Goal: Information Seeking & Learning: Learn about a topic

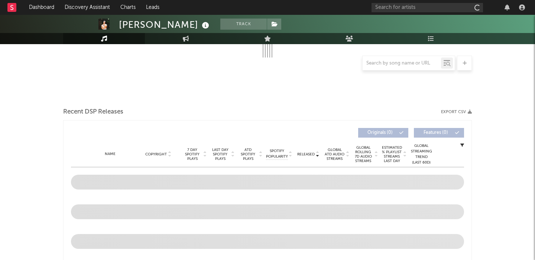
scroll to position [183, 0]
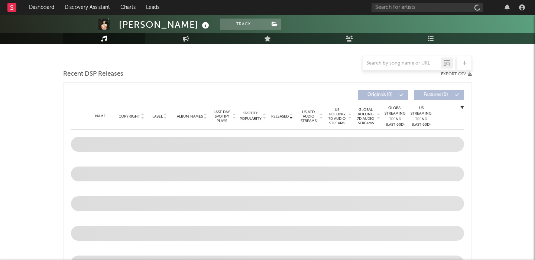
click at [340, 117] on span "US Rolling 7D Audio Streams" at bounding box center [337, 117] width 20 height 18
click at [381, 65] on input "text" at bounding box center [402, 64] width 78 height 6
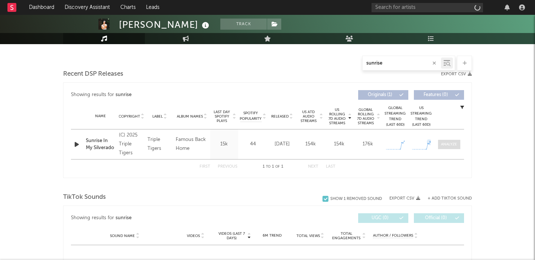
type input "sunrise"
click at [449, 144] on div at bounding box center [449, 145] width 16 height 6
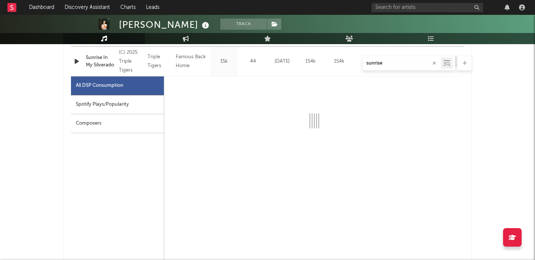
select select "1w"
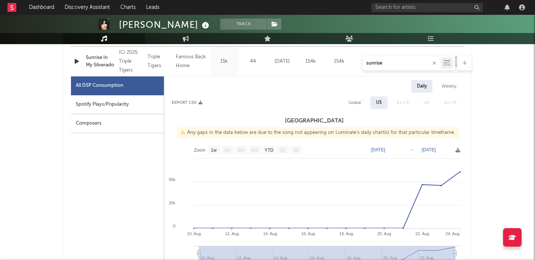
select select "6m"
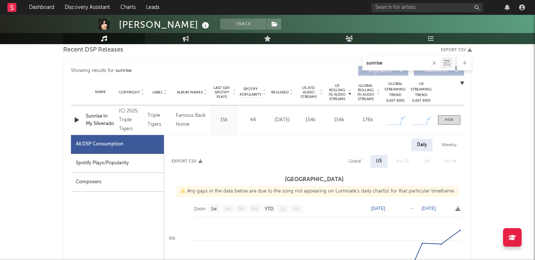
scroll to position [324, 0]
